Goal: Task Accomplishment & Management: Use online tool/utility

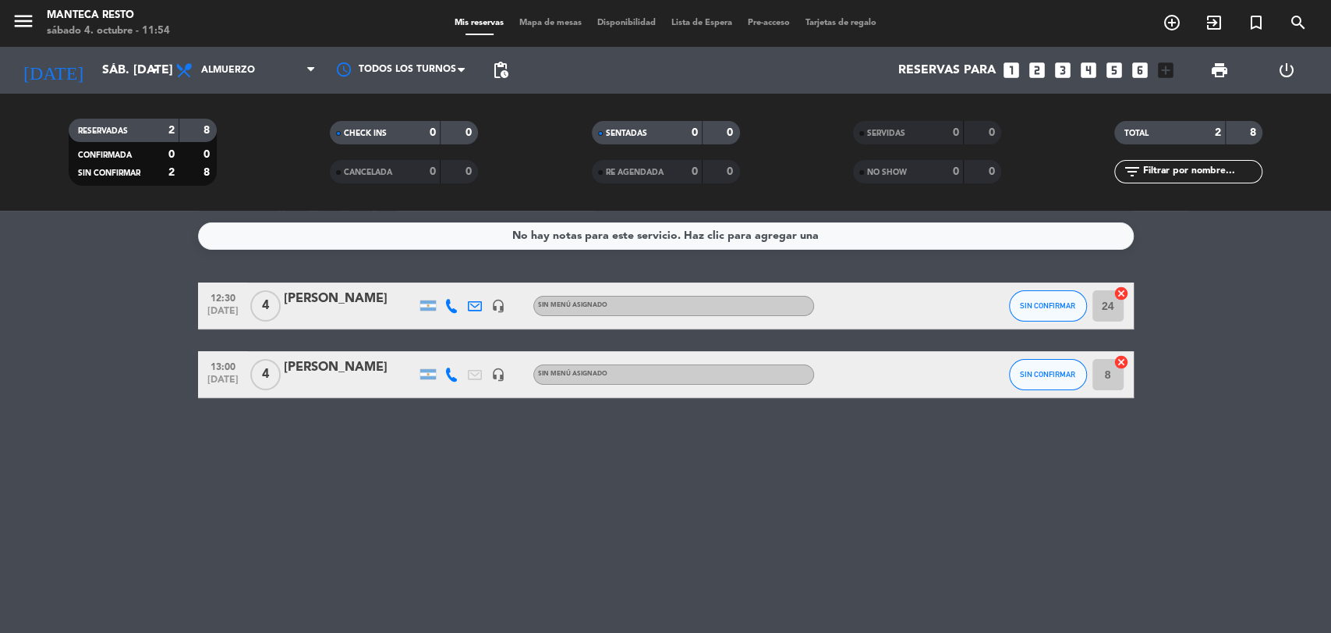
click at [341, 307] on div "[PERSON_NAME]" at bounding box center [350, 299] width 133 height 20
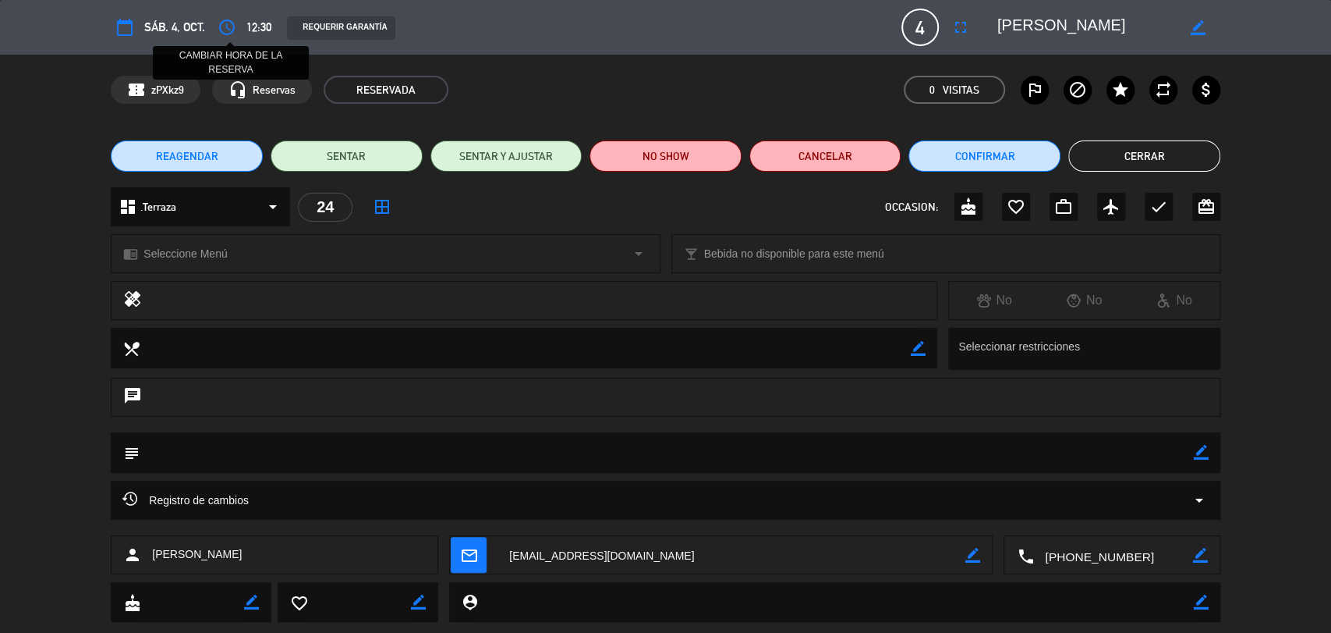
click at [222, 26] on icon "access_time" at bounding box center [227, 27] width 19 height 19
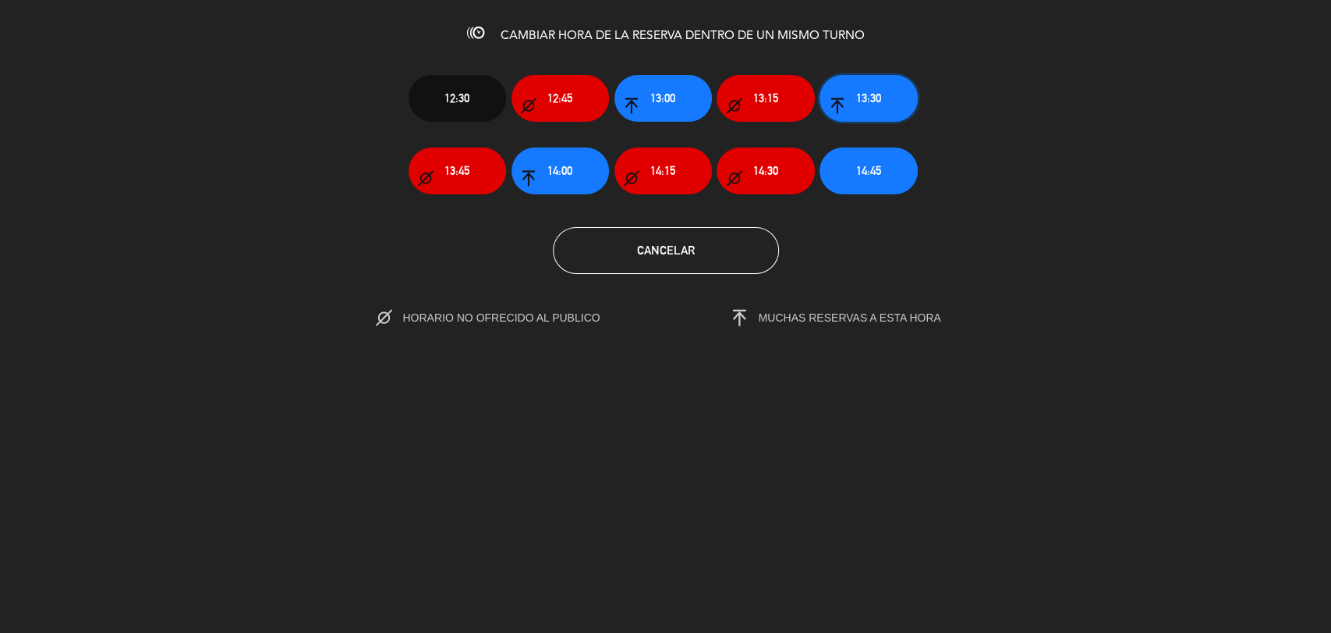
click at [864, 115] on button "13:30" at bounding box center [868, 98] width 97 height 47
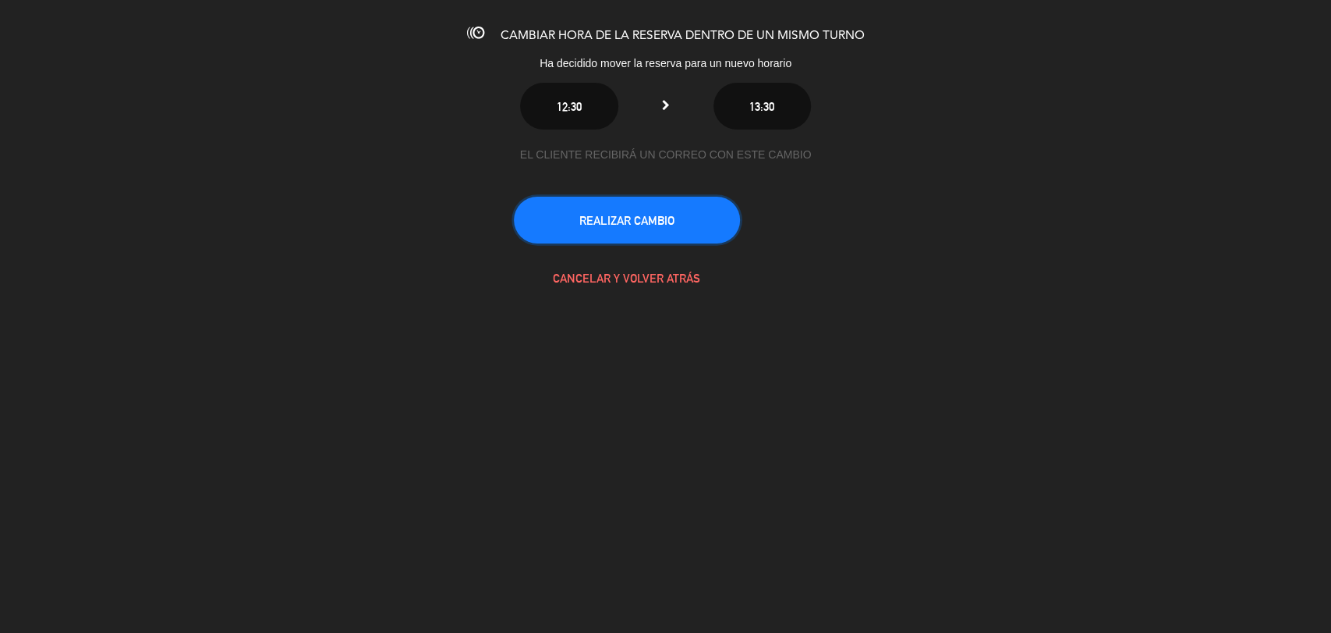
click at [682, 220] on button "REALIZAR CAMBIO" at bounding box center [627, 220] width 226 height 47
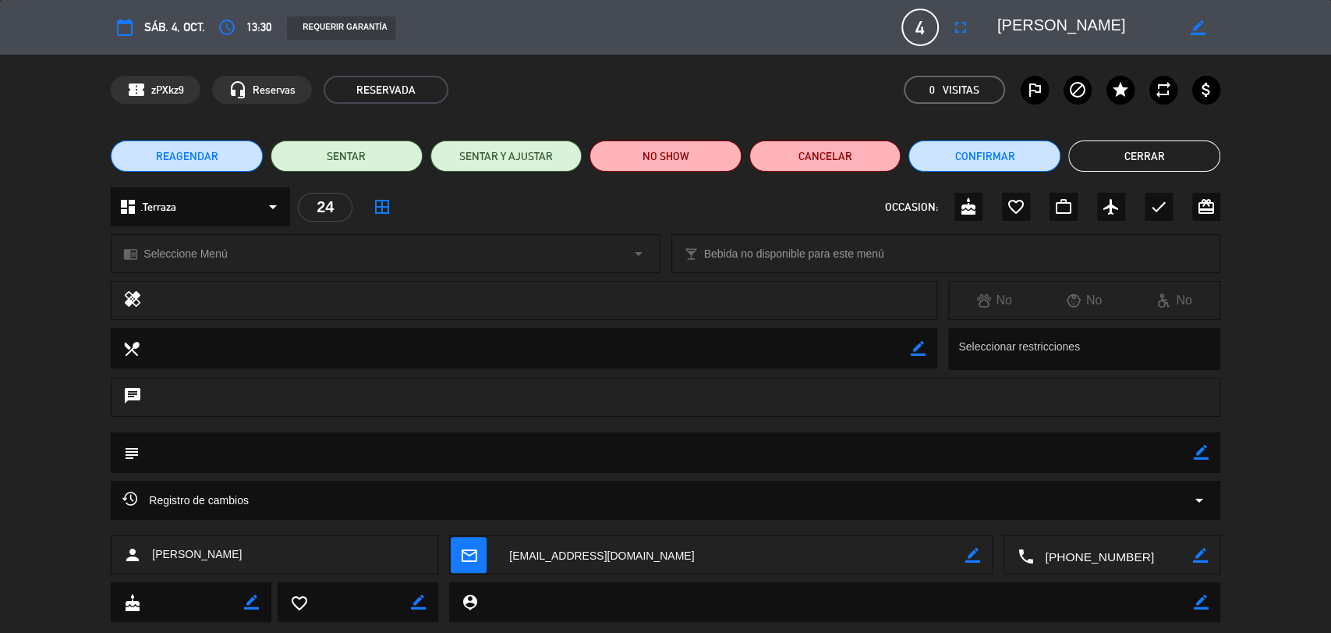
click at [1115, 153] on button "Cerrar" at bounding box center [1145, 155] width 152 height 31
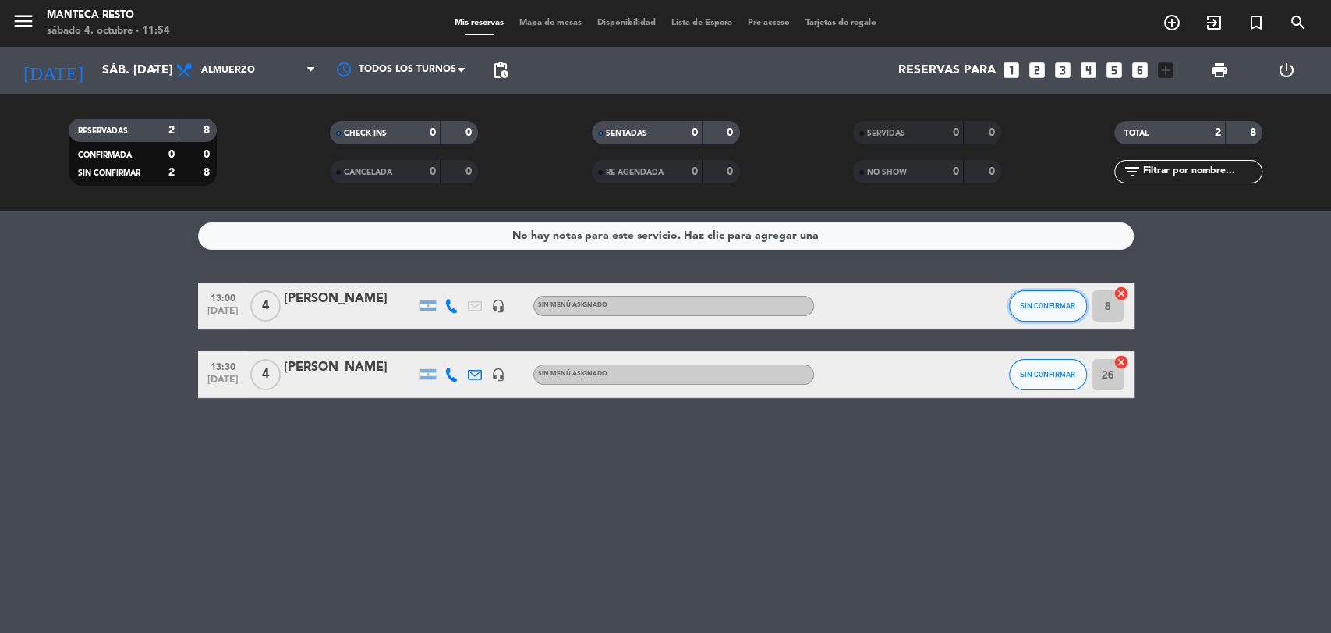
click at [1050, 307] on span "SIN CONFIRMAR" at bounding box center [1047, 305] width 55 height 9
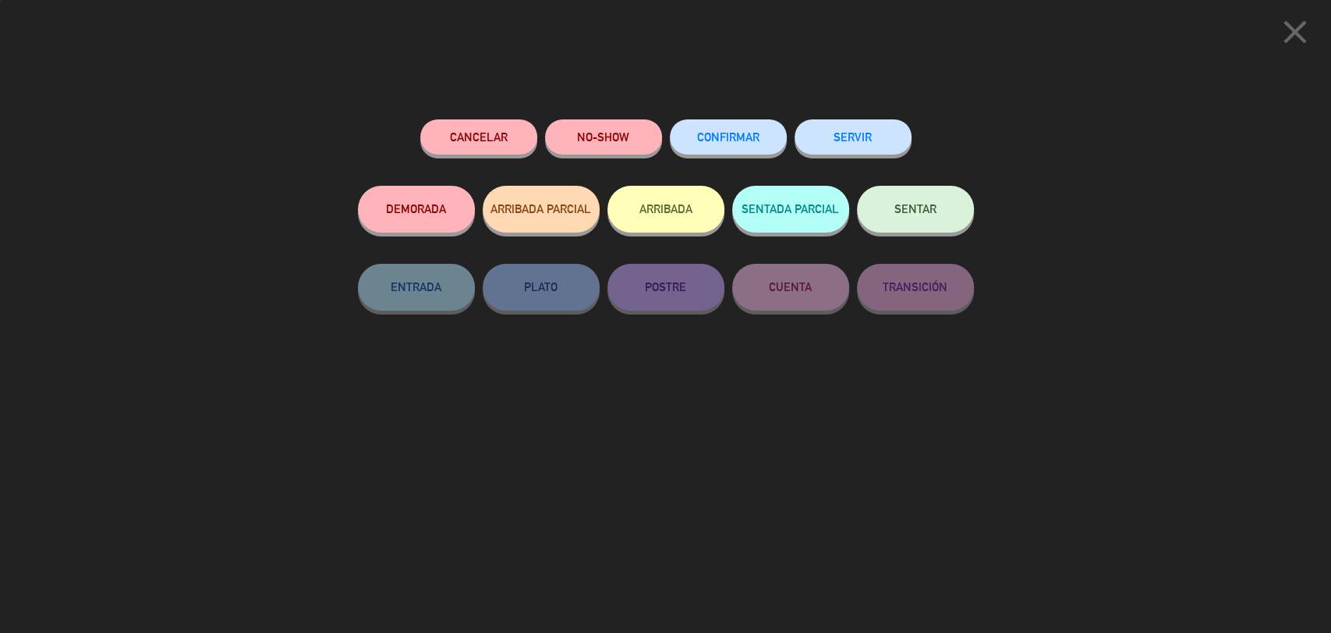
click at [732, 128] on button "CONFIRMAR" at bounding box center [728, 136] width 117 height 35
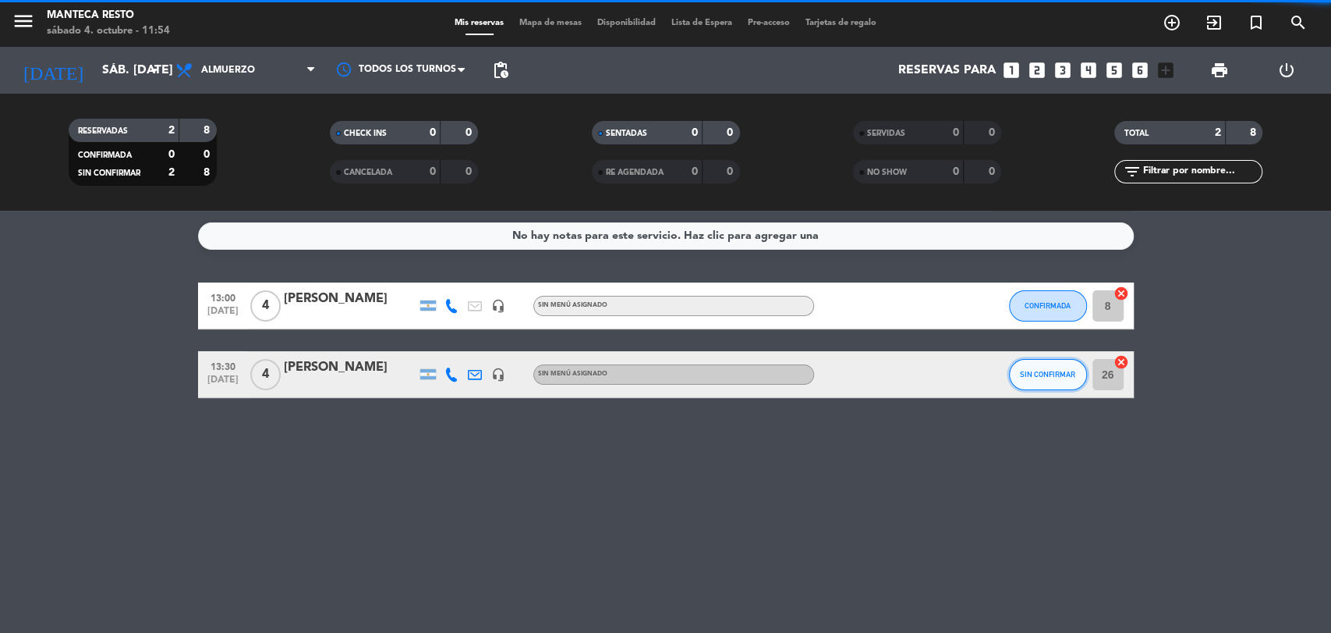
click at [1027, 378] on button "SIN CONFIRMAR" at bounding box center [1048, 374] width 78 height 31
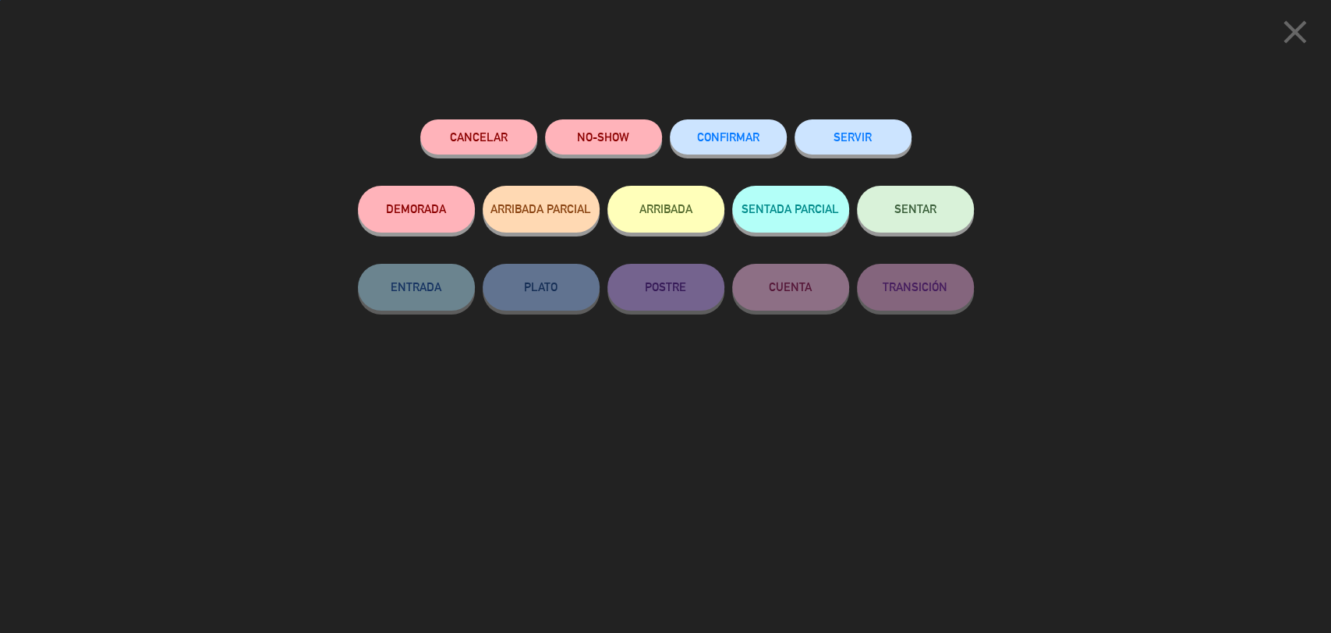
click at [765, 144] on button "CONFIRMAR" at bounding box center [728, 136] width 117 height 35
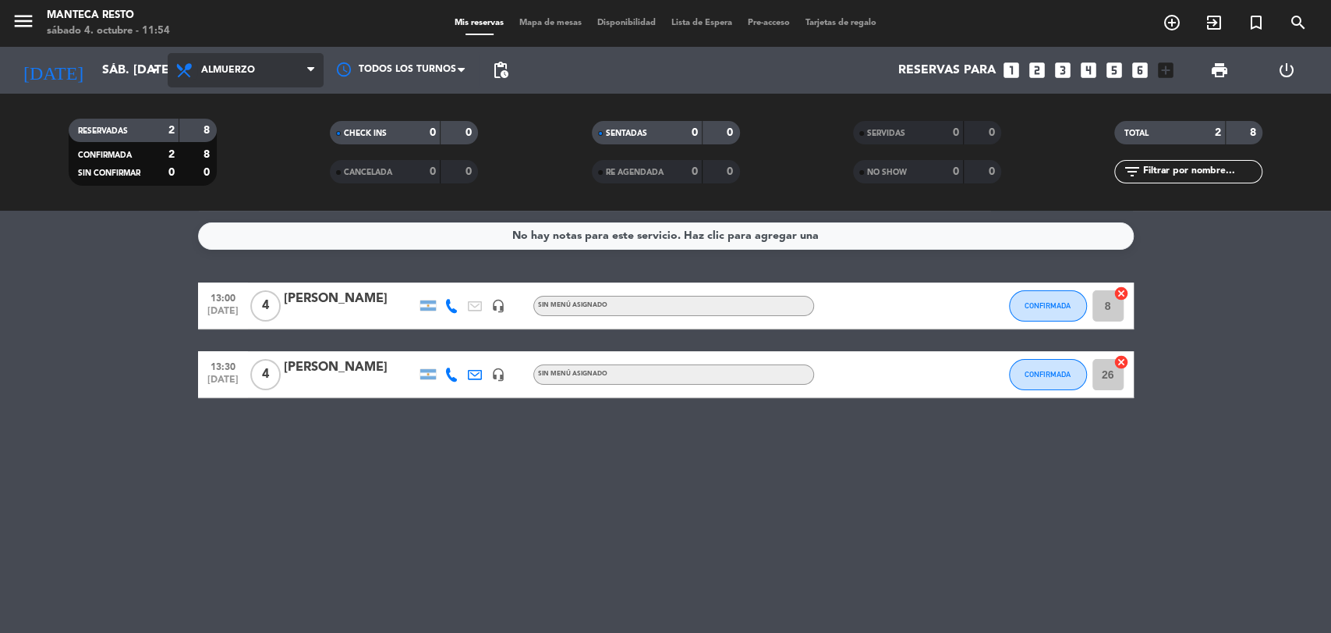
click at [191, 66] on icon at bounding box center [186, 70] width 23 height 19
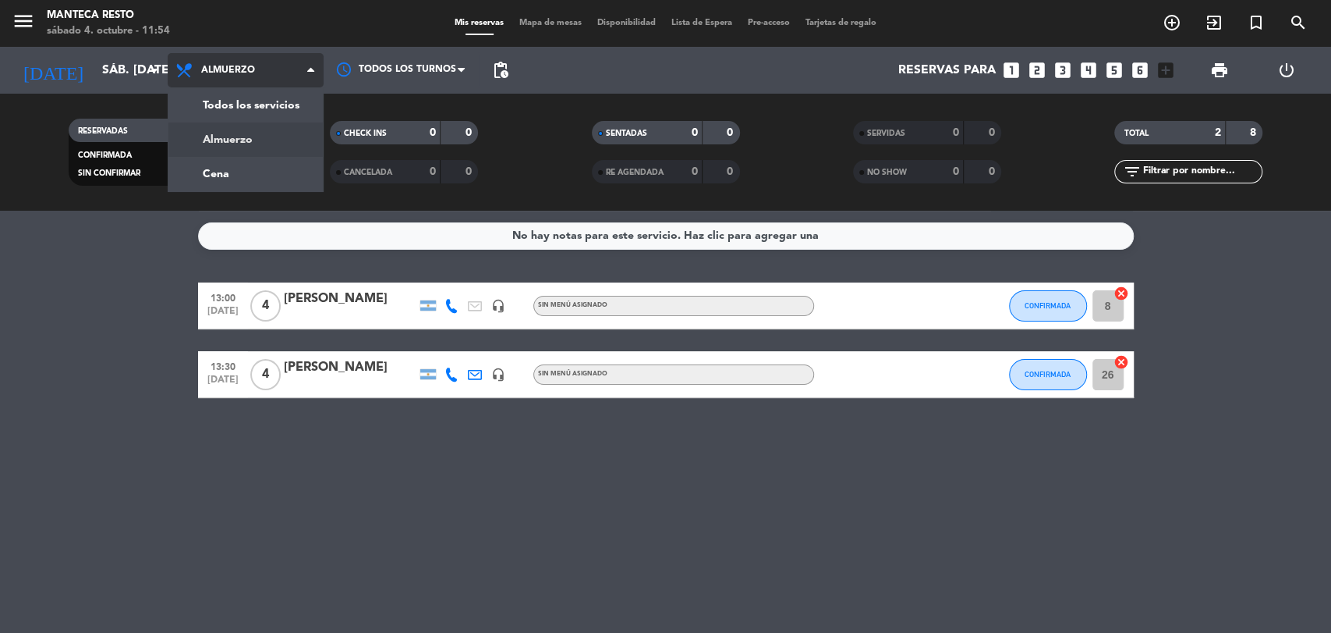
click at [225, 158] on div "menu Manteca Resto sábado 4. octubre - 11:54 Mis reservas Mapa de mesas Disponi…" at bounding box center [665, 105] width 1331 height 211
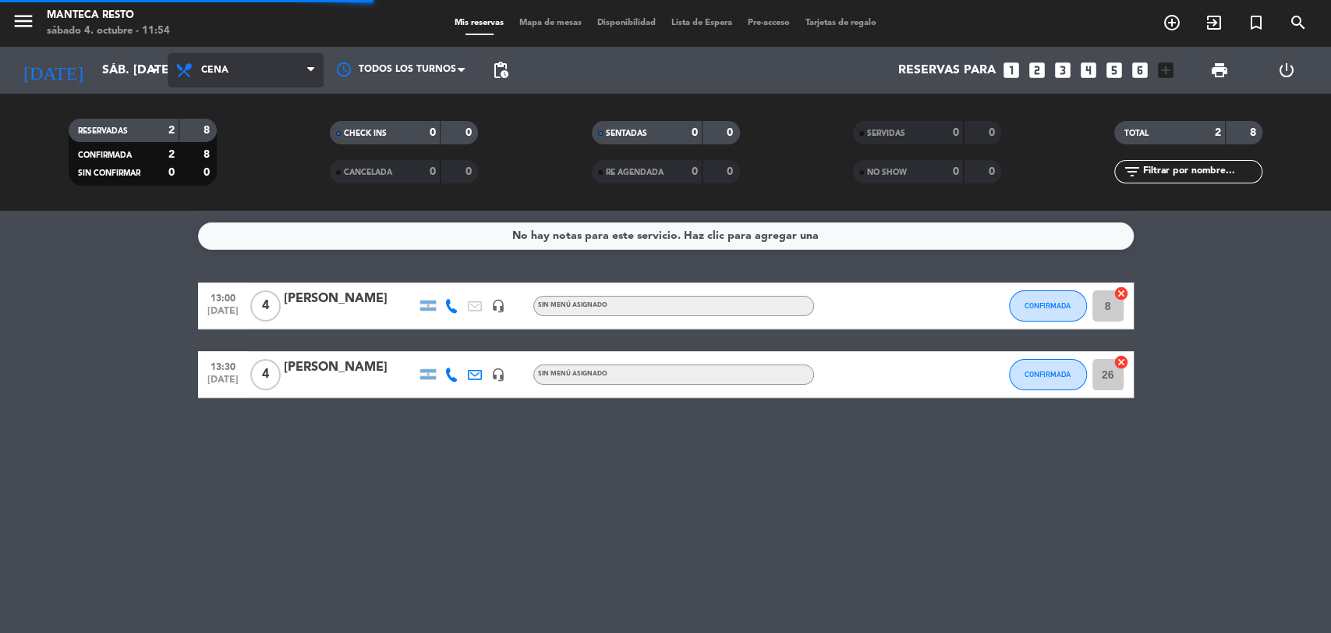
click at [253, 64] on span "Cena" at bounding box center [246, 70] width 156 height 34
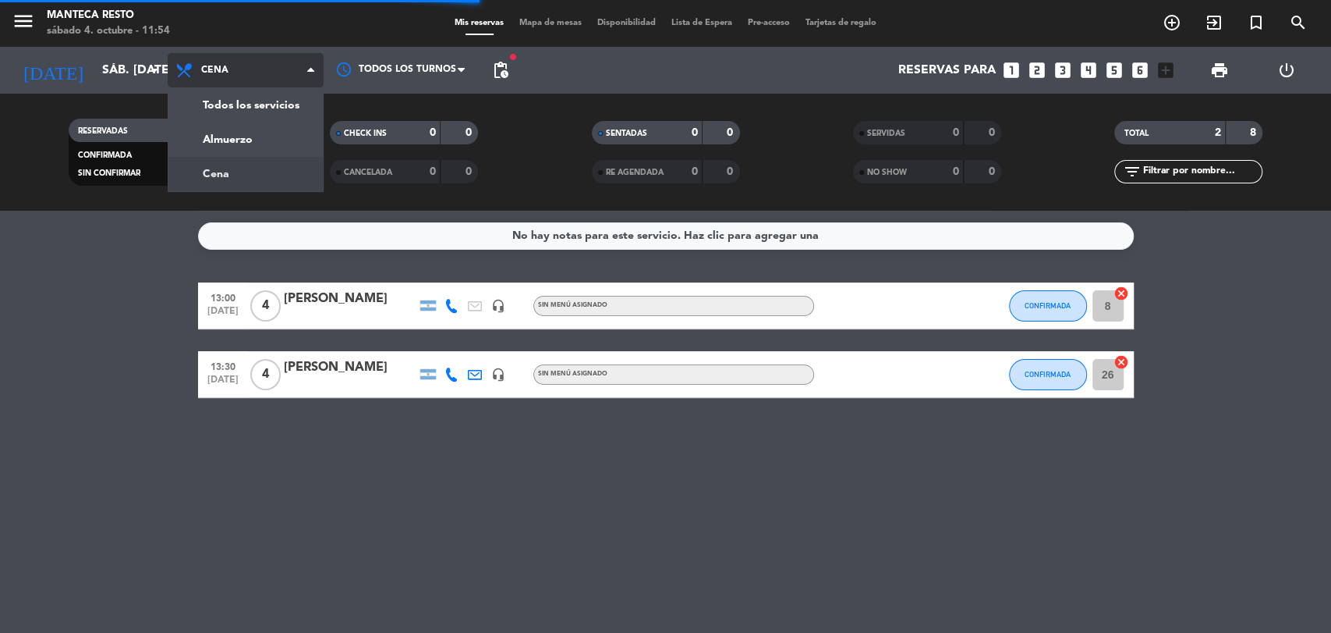
click at [275, 167] on div "menu Manteca Resto sábado 4. octubre - 11:54 Mis reservas Mapa de mesas Disponi…" at bounding box center [665, 105] width 1331 height 211
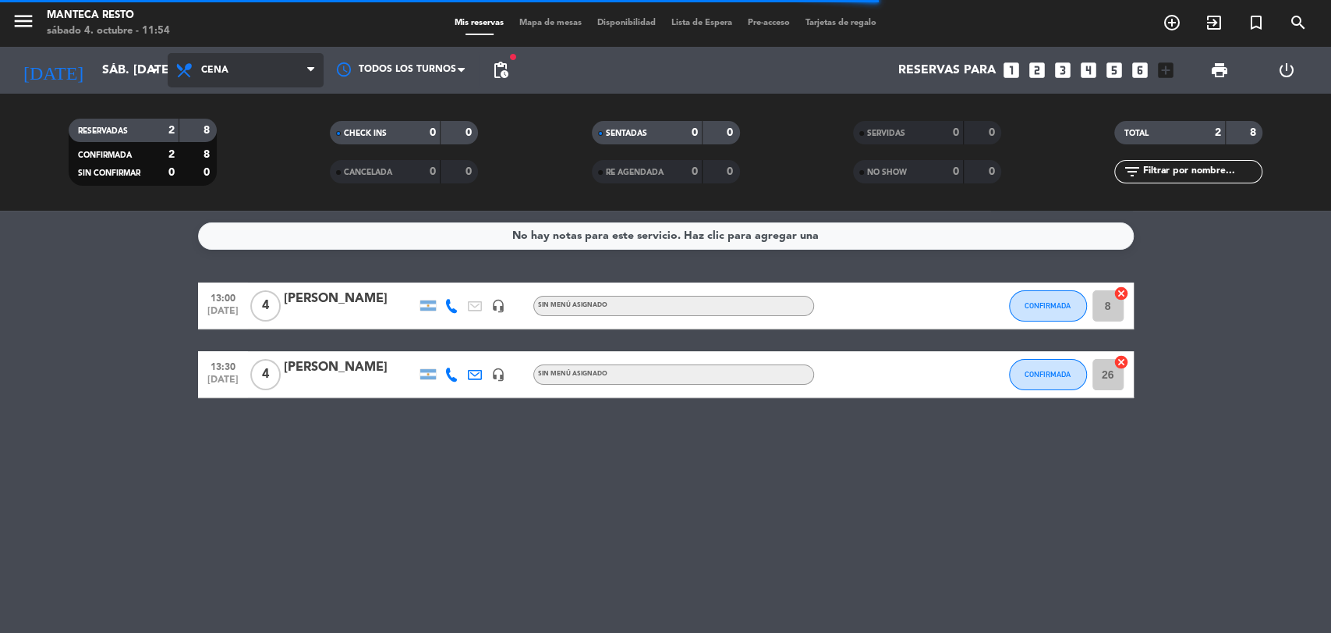
click at [278, 60] on span "Cena" at bounding box center [246, 70] width 156 height 34
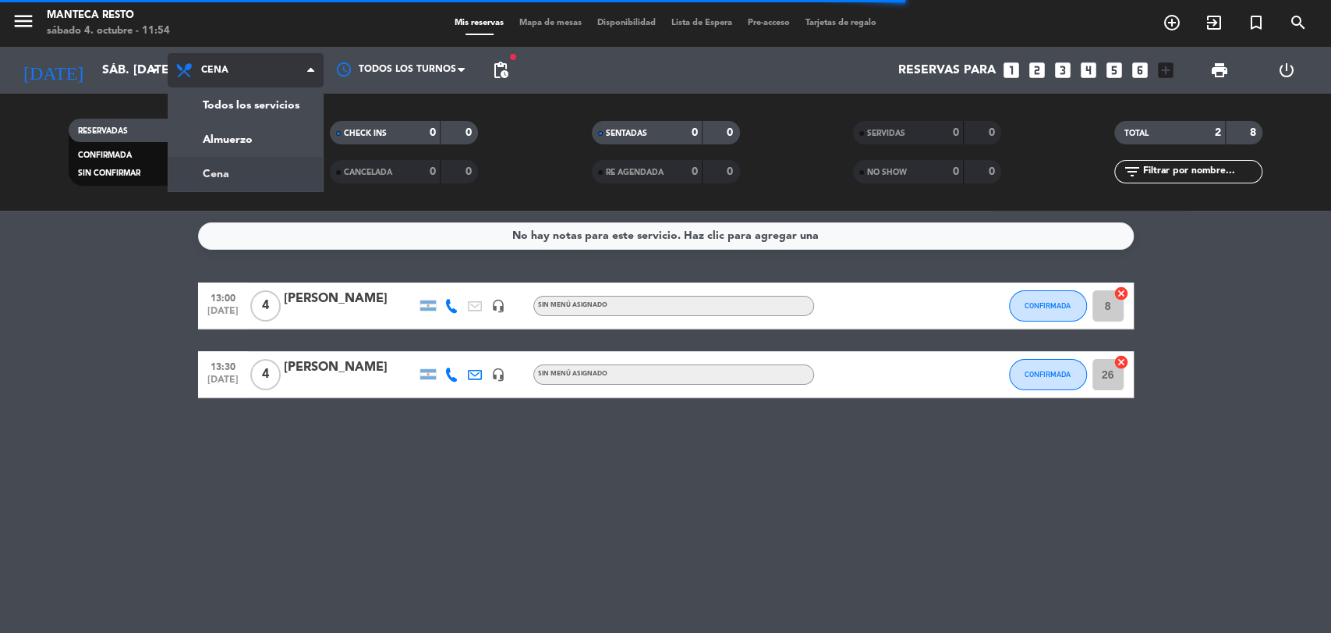
click at [291, 175] on div "menu Manteca Resto sábado 4. octubre - 11:54 Mis reservas Mapa de mesas Disponi…" at bounding box center [665, 105] width 1331 height 211
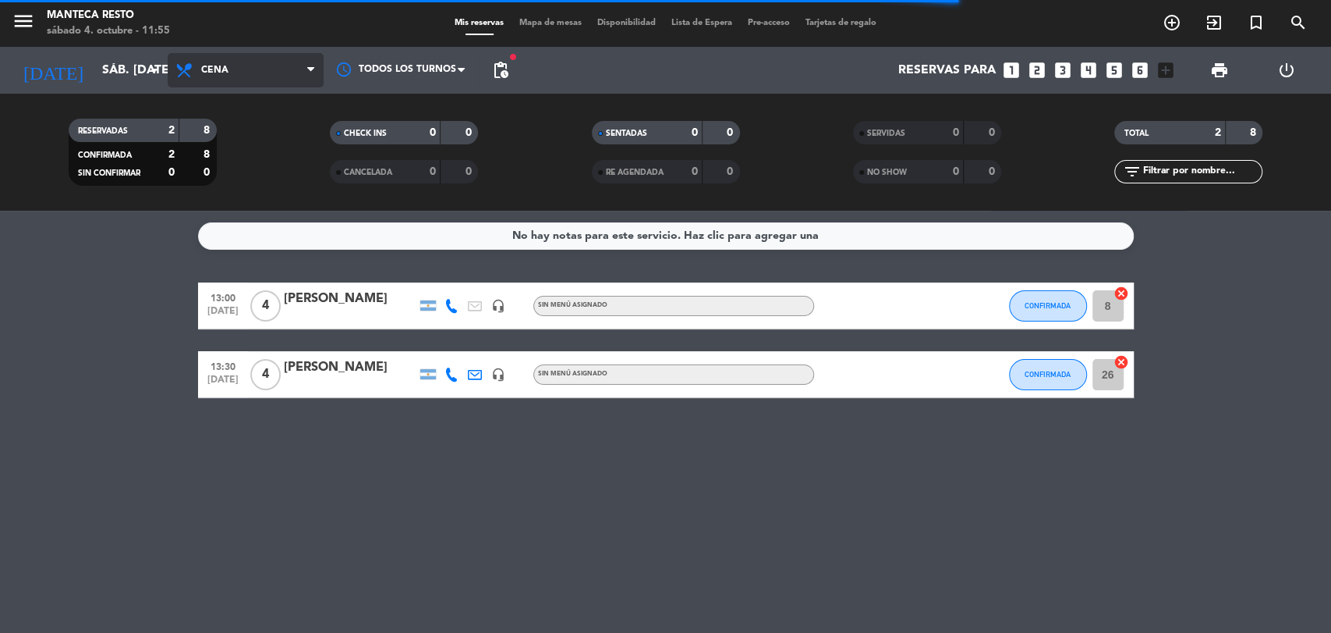
click at [288, 66] on span "Cena" at bounding box center [246, 70] width 156 height 34
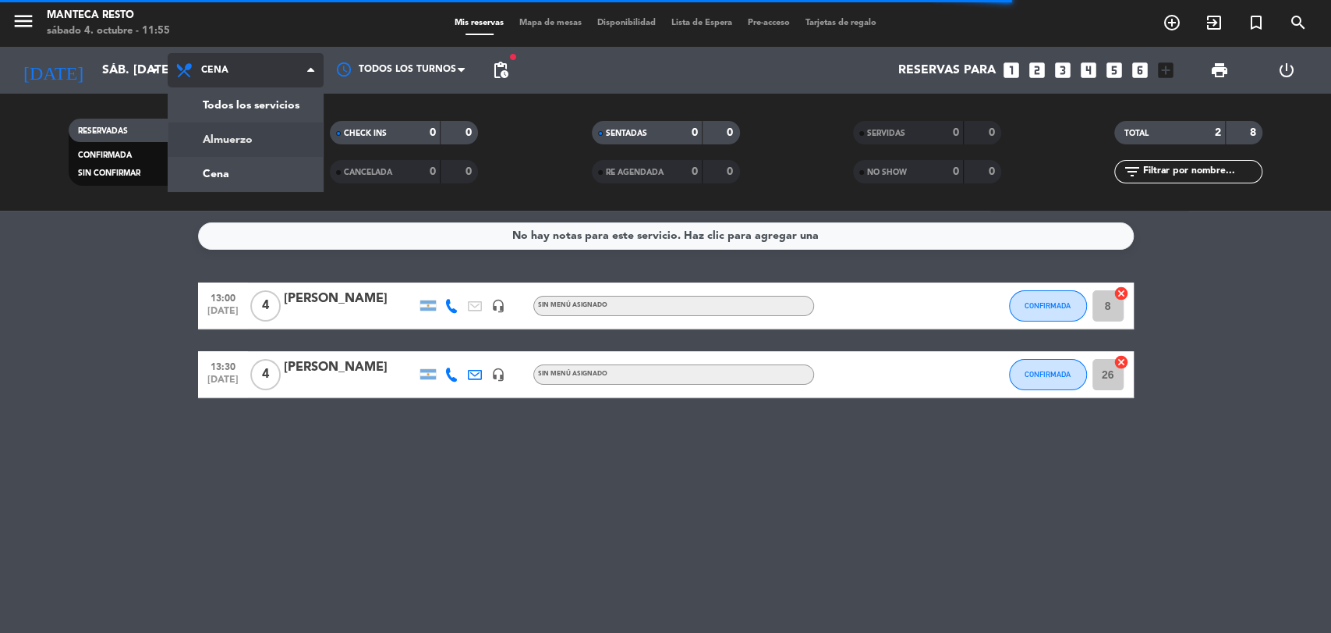
click at [288, 143] on div "menu Manteca Resto sábado 4. octubre - 11:55 Mis reservas Mapa de mesas Disponi…" at bounding box center [665, 105] width 1331 height 211
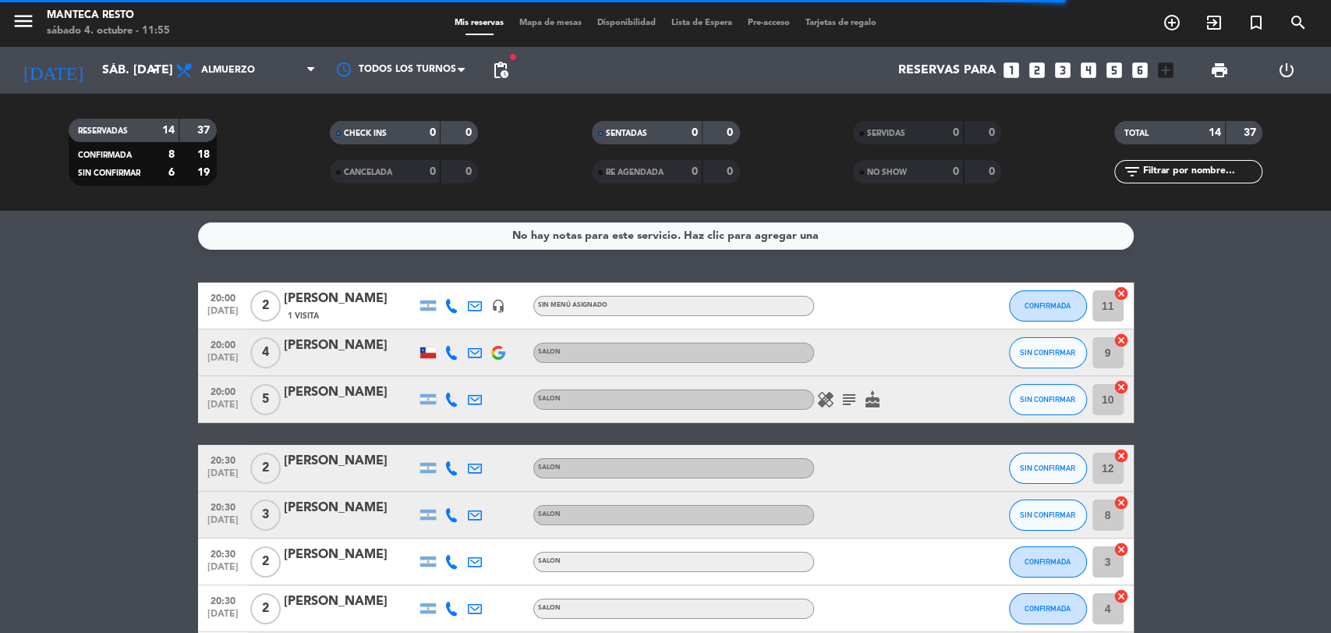
click at [289, 77] on span "Almuerzo" at bounding box center [246, 70] width 156 height 34
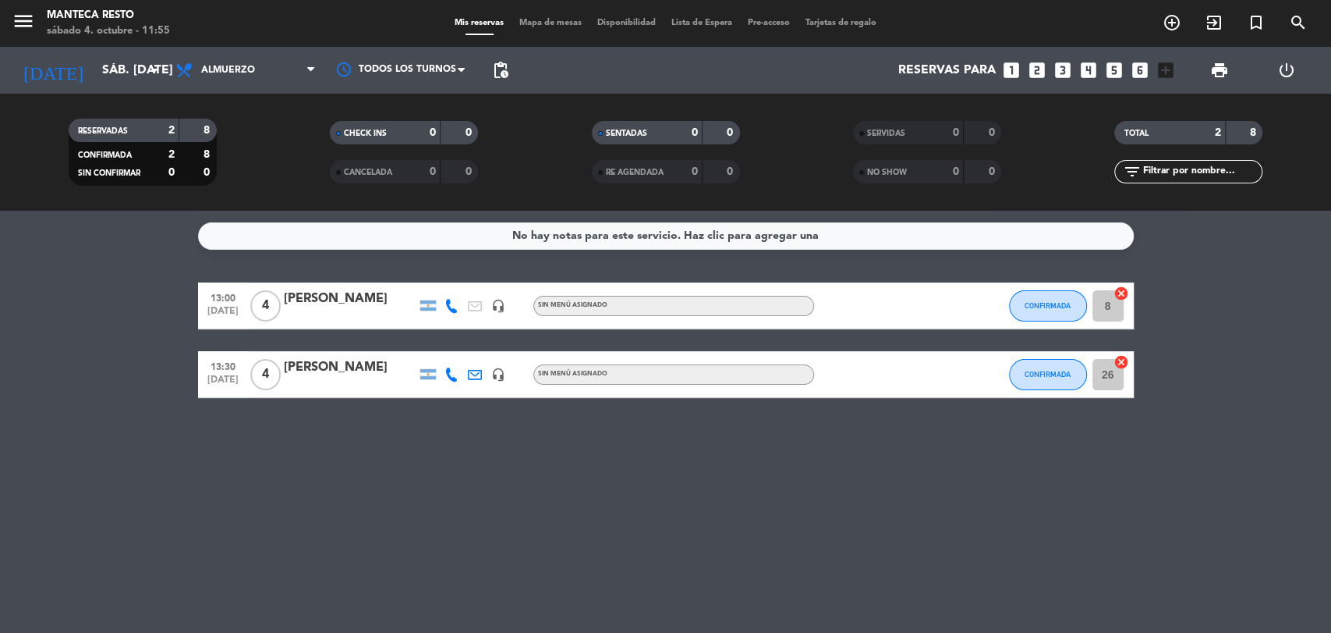
click at [289, 164] on filter-checkbox "CANCELADA 0 0" at bounding box center [403, 171] width 261 height 23
click at [285, 77] on span "Almuerzo" at bounding box center [246, 70] width 156 height 34
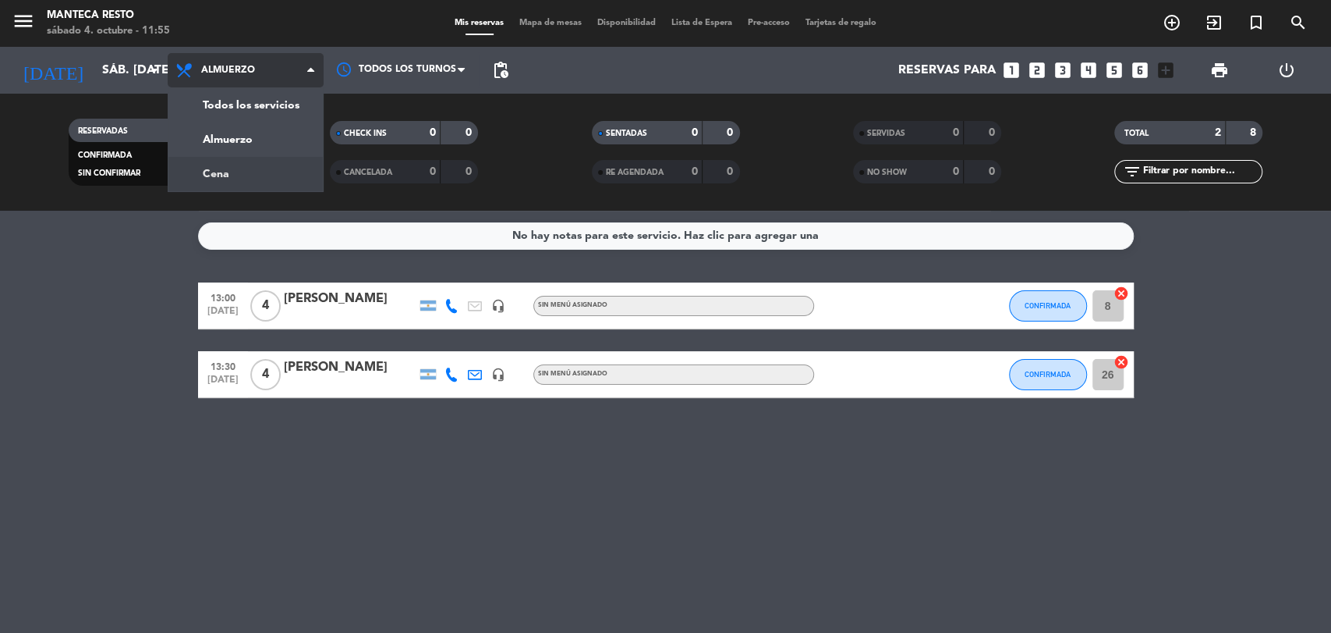
click at [285, 181] on div "menu Manteca Resto sábado 4. octubre - 11:55 Mis reservas Mapa de mesas Disponi…" at bounding box center [665, 105] width 1331 height 211
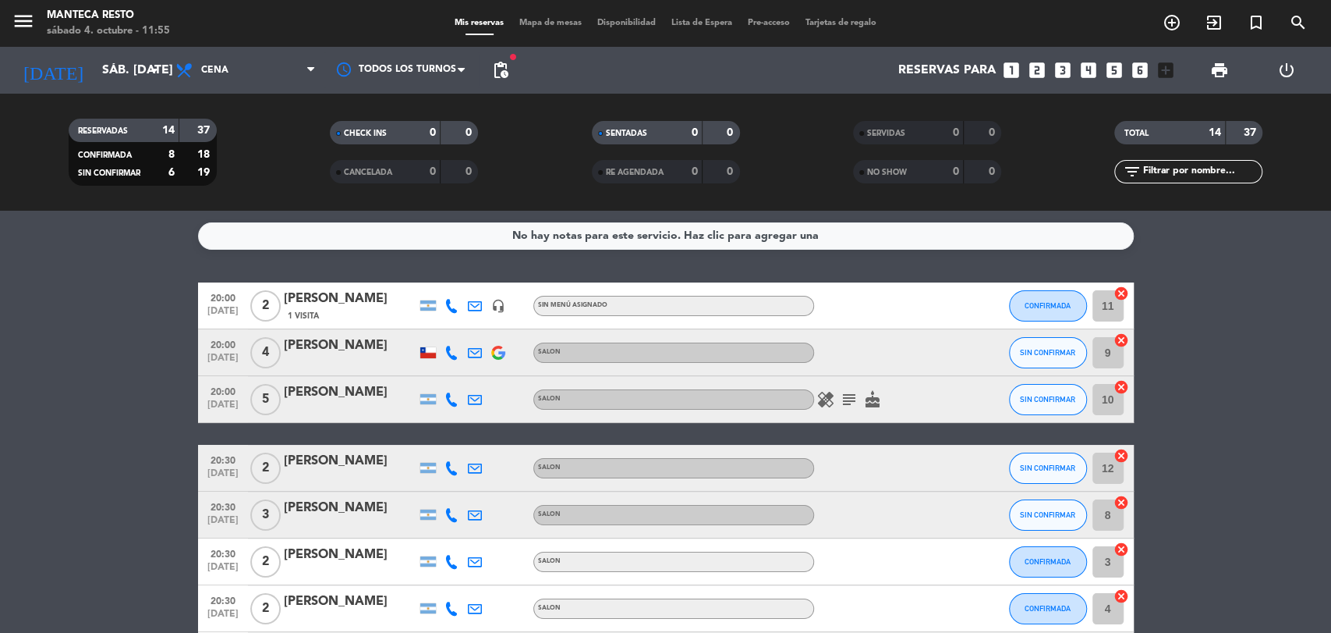
scroll to position [231, 0]
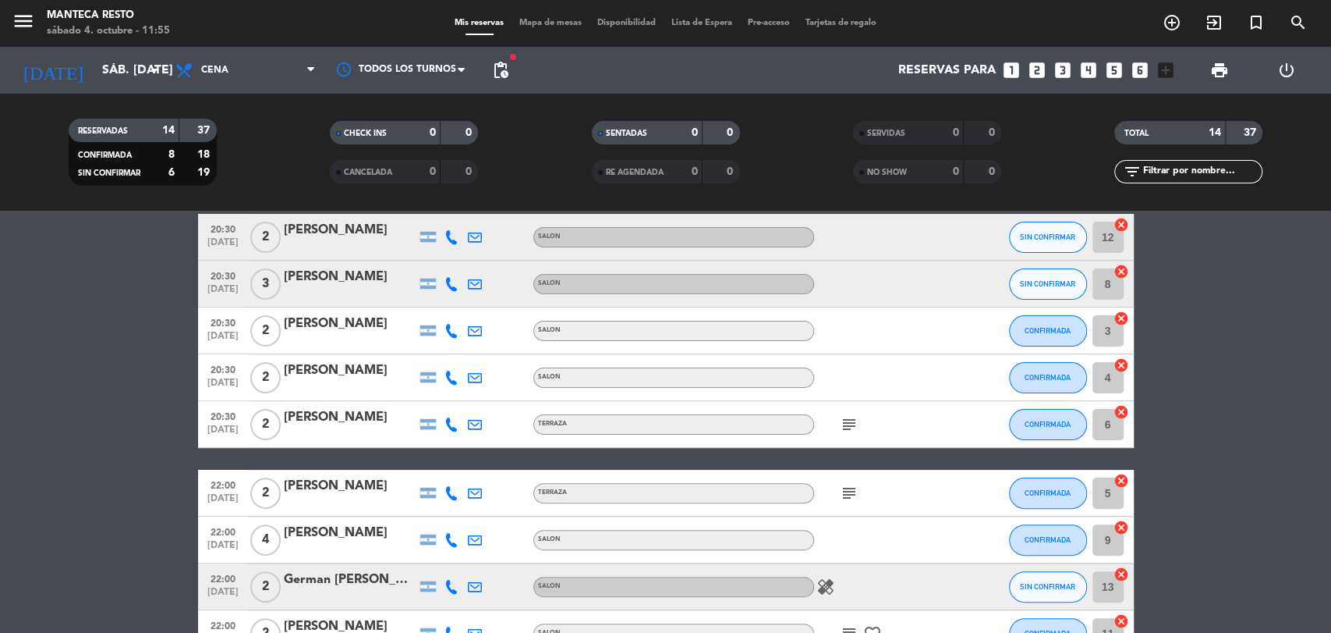
click at [529, 24] on span "Mapa de mesas" at bounding box center [551, 23] width 78 height 9
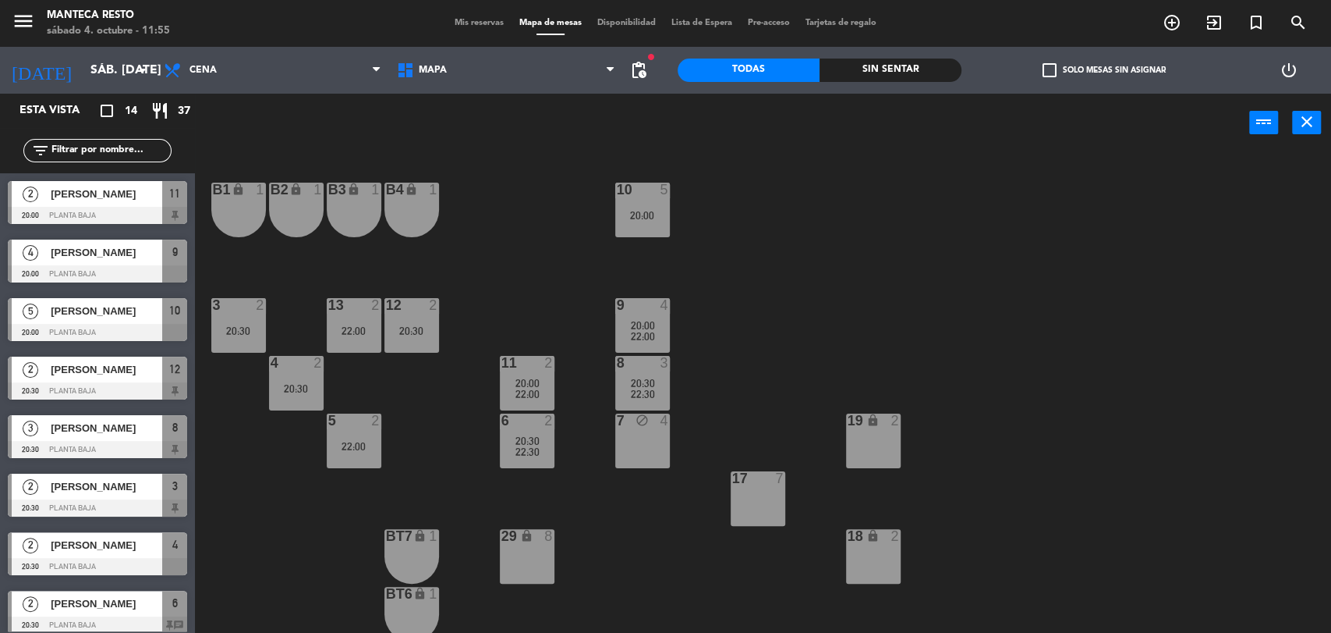
click at [485, 31] on div "menu Manteca Resto sábado 4. octubre - 11:55 Mis reservas Mapa de mesas Disponi…" at bounding box center [665, 23] width 1331 height 47
click at [488, 27] on span "Mis reservas" at bounding box center [479, 23] width 65 height 9
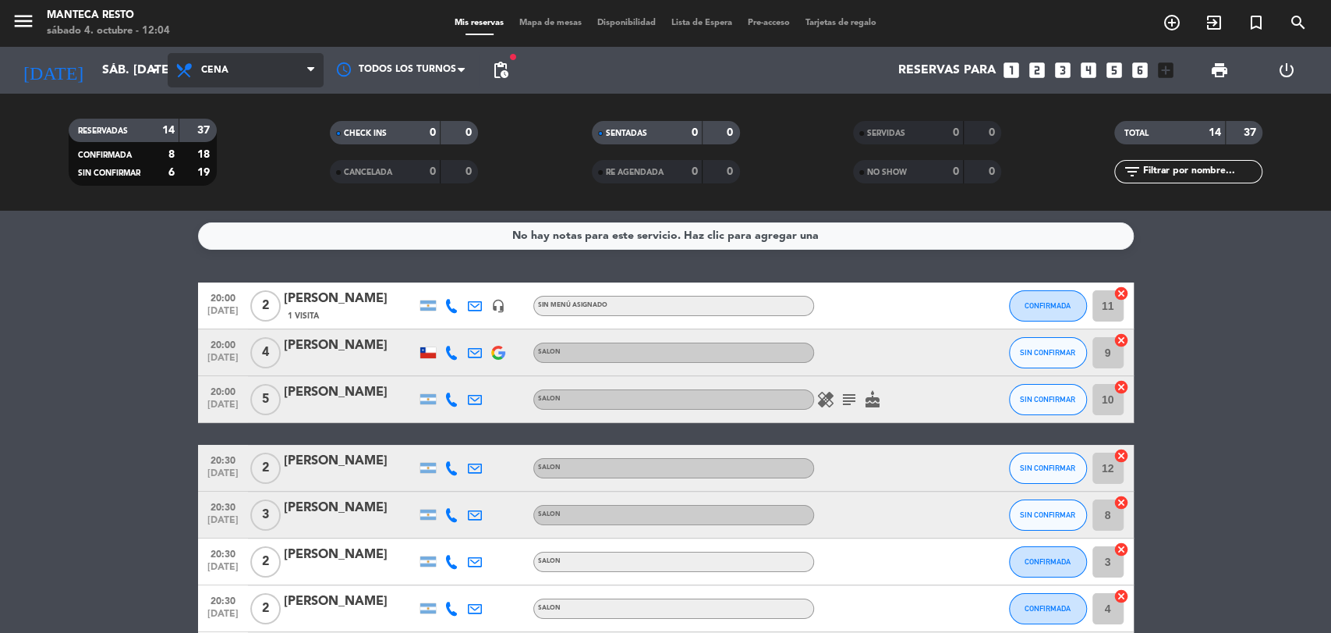
click at [303, 64] on span "Cena" at bounding box center [246, 70] width 156 height 34
click at [302, 137] on div "menu Manteca Resto sábado 4. octubre - 12:04 Mis reservas Mapa de mesas Disponi…" at bounding box center [665, 105] width 1331 height 211
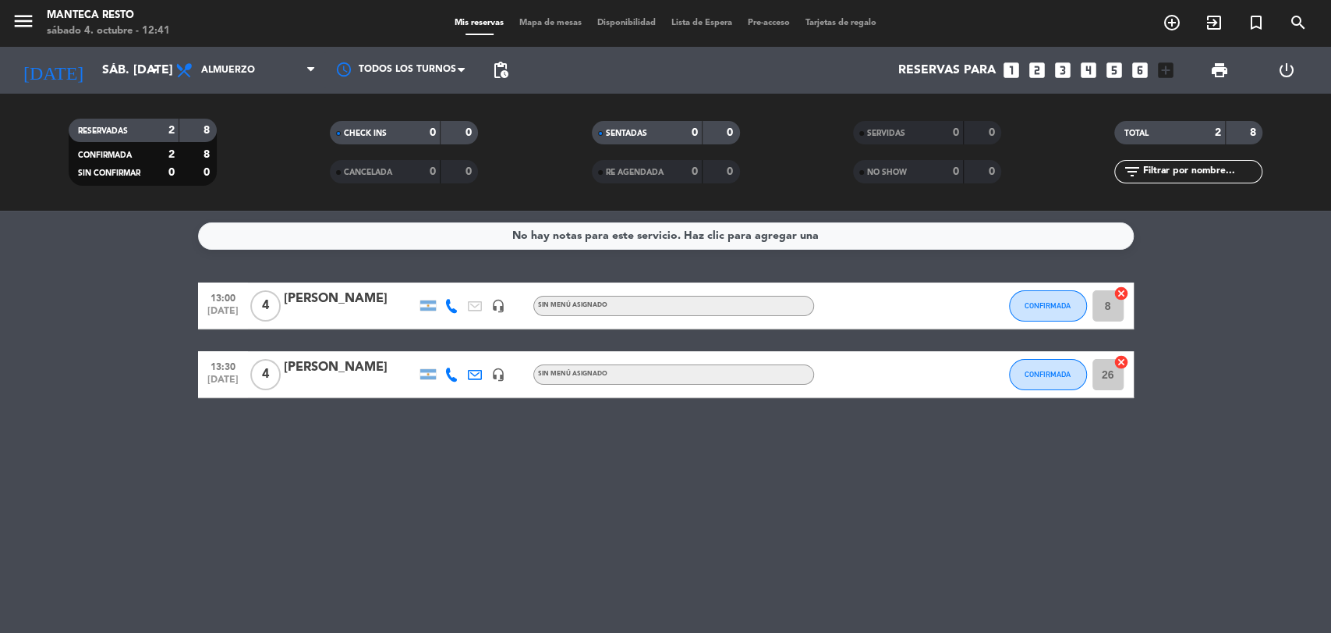
click at [555, 21] on span "Mapa de mesas" at bounding box center [551, 23] width 78 height 9
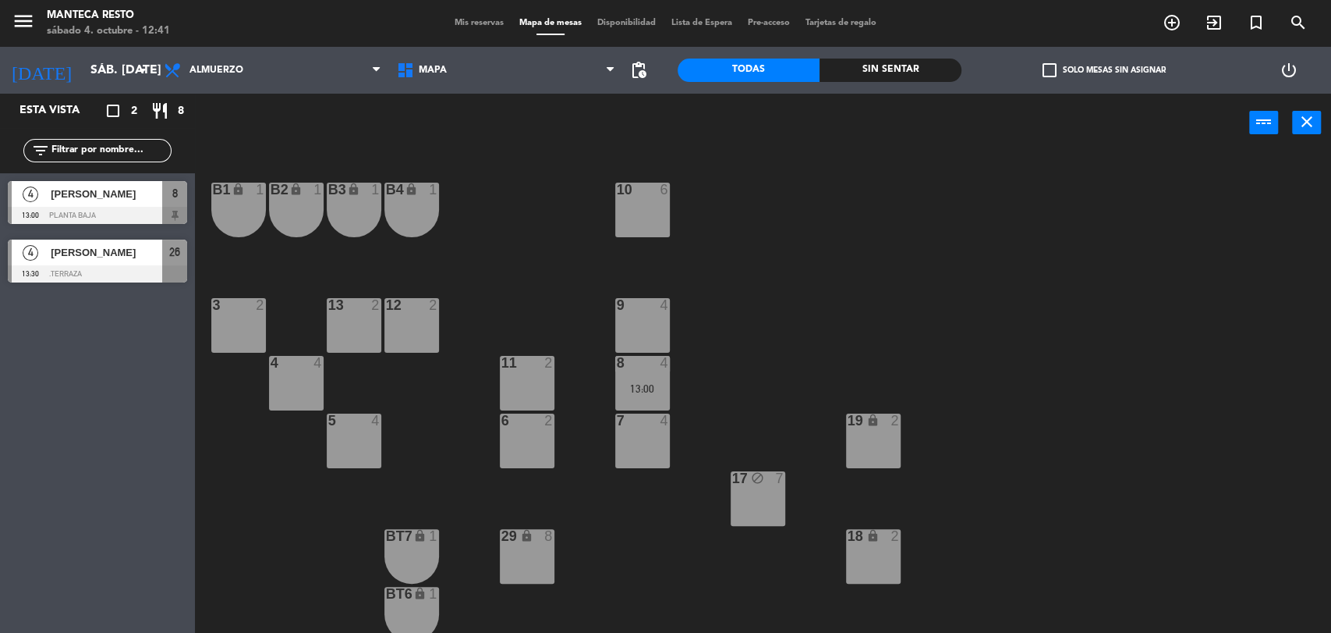
click at [519, 385] on div "11 2" at bounding box center [527, 383] width 55 height 55
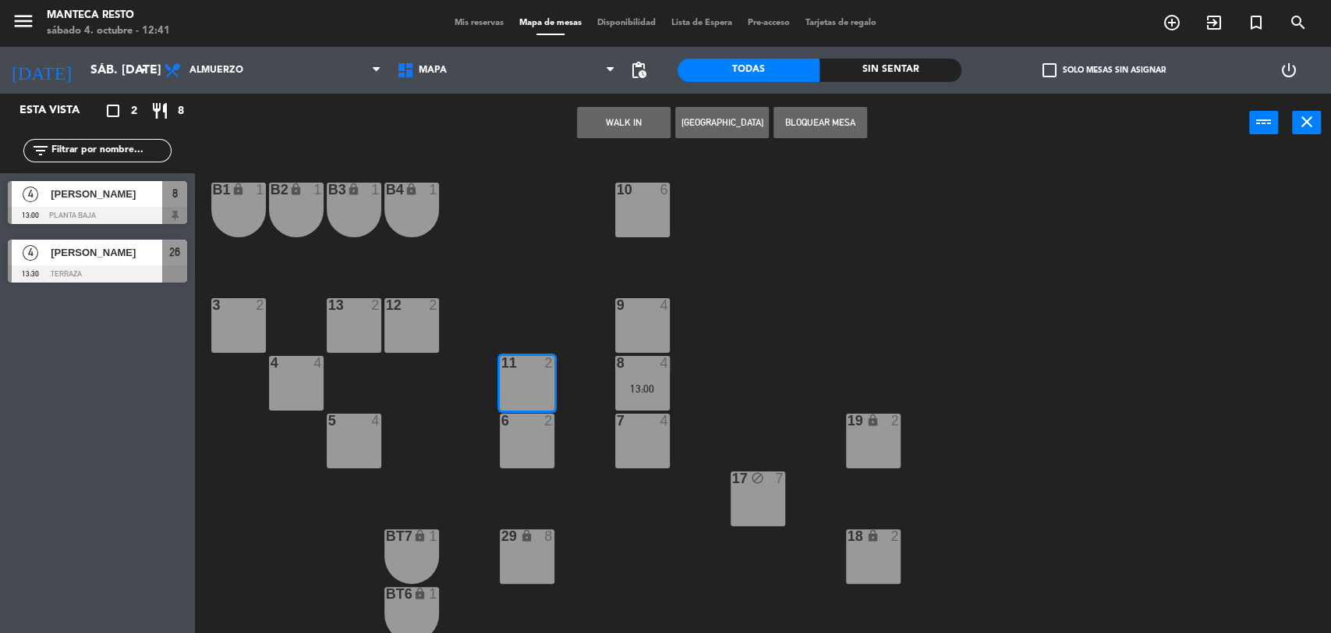
click at [659, 127] on button "WALK IN" at bounding box center [624, 122] width 94 height 31
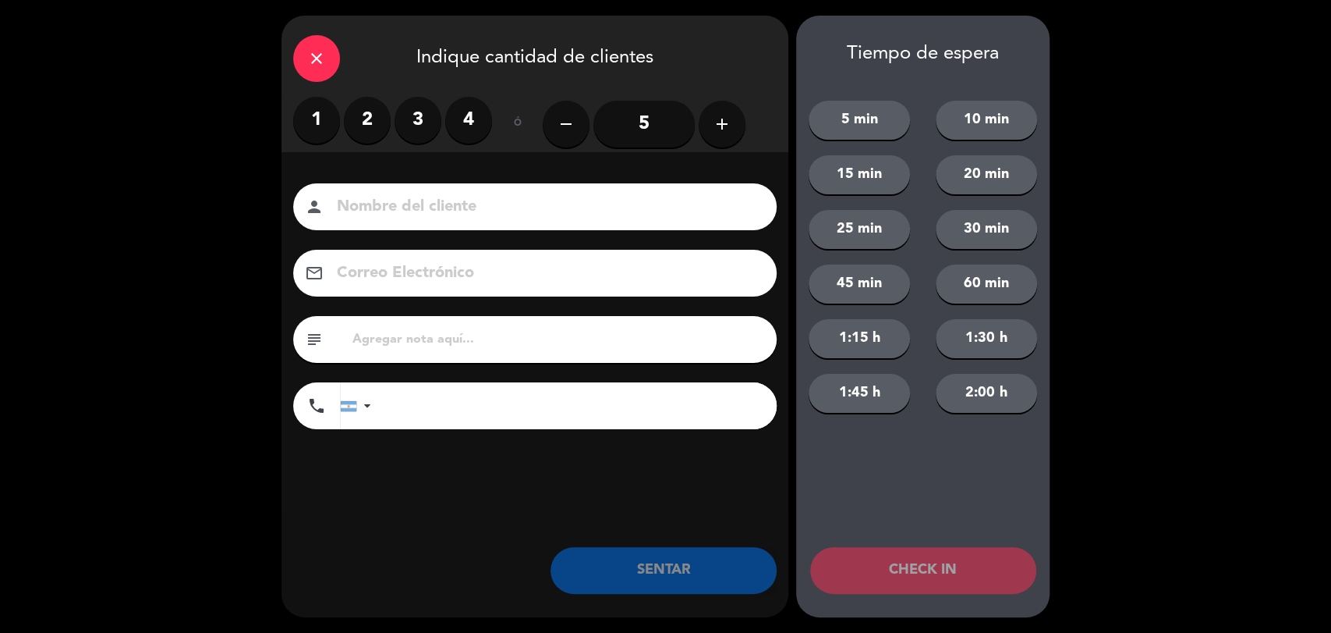
click at [366, 121] on label "2" at bounding box center [367, 120] width 47 height 47
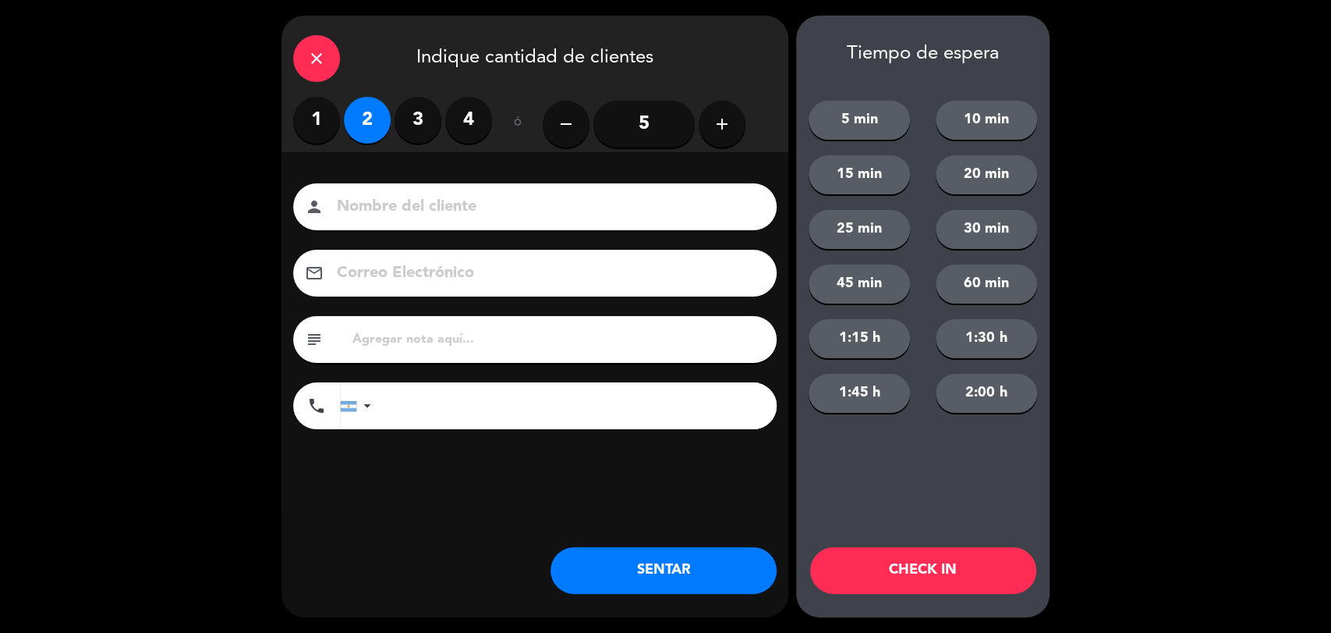
click at [647, 559] on button "SENTAR" at bounding box center [664, 570] width 226 height 47
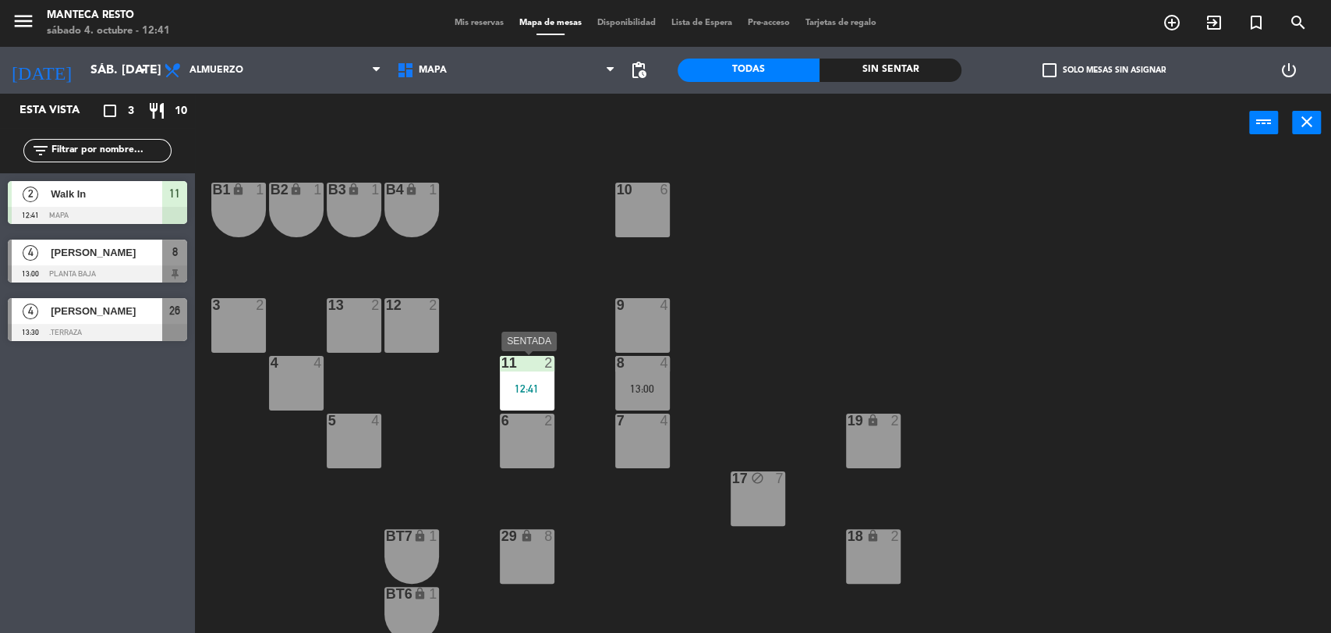
click at [521, 383] on div "12:41" at bounding box center [527, 388] width 55 height 11
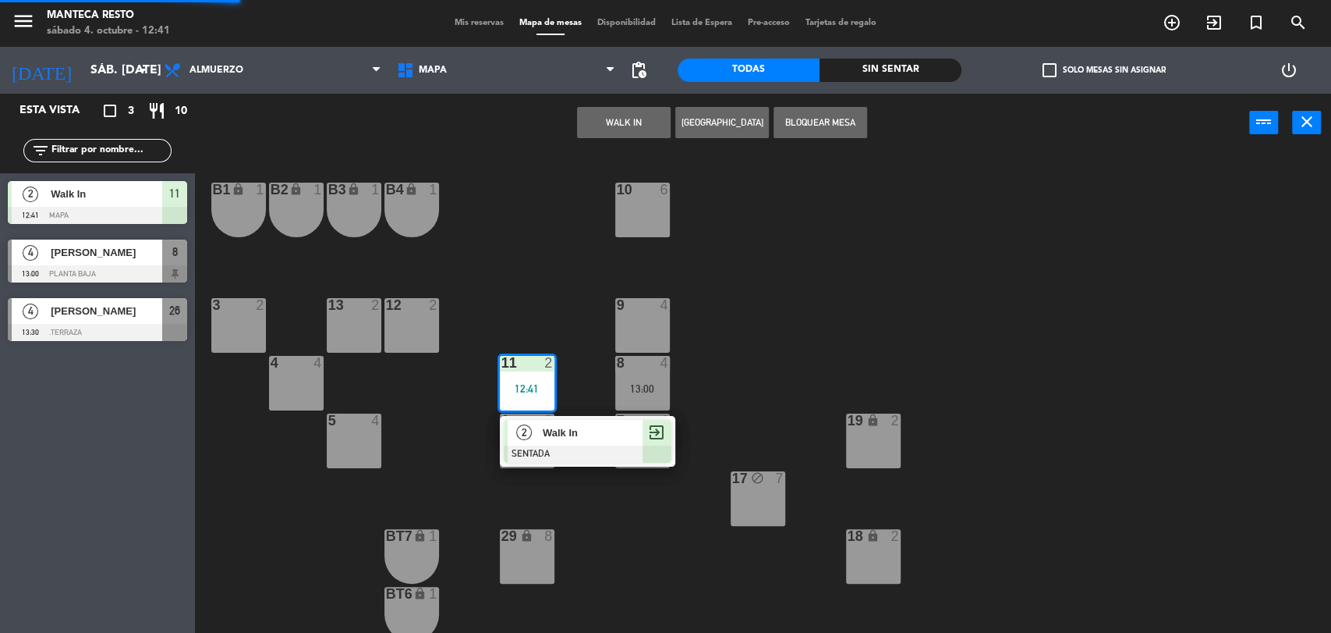
click at [537, 426] on div "2" at bounding box center [525, 433] width 34 height 26
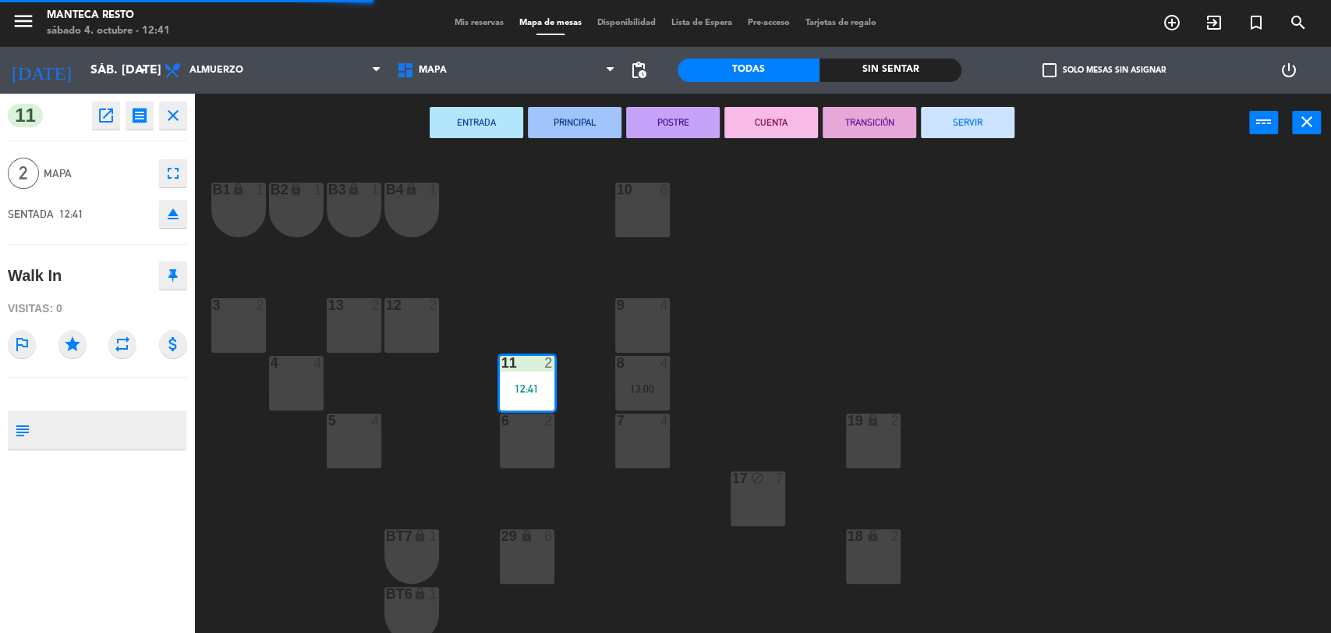
click at [535, 440] on div "6 2" at bounding box center [527, 440] width 55 height 55
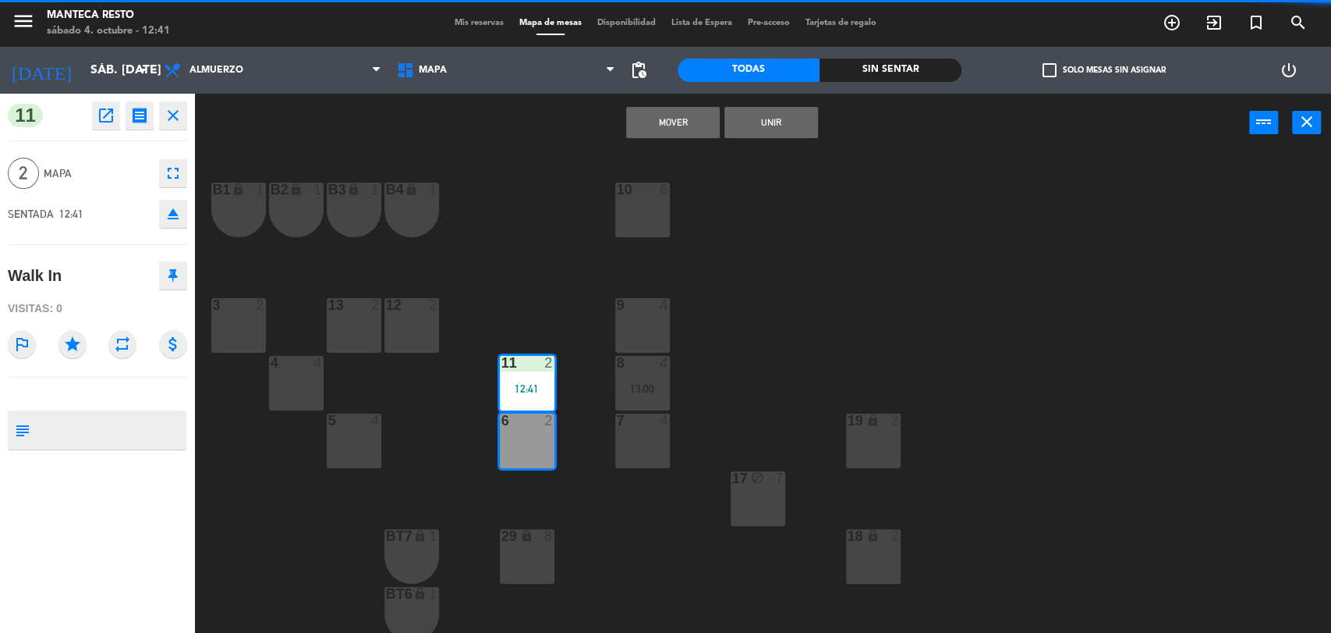
click at [669, 122] on button "Mover" at bounding box center [673, 122] width 94 height 31
